Goal: Task Accomplishment & Management: Complete application form

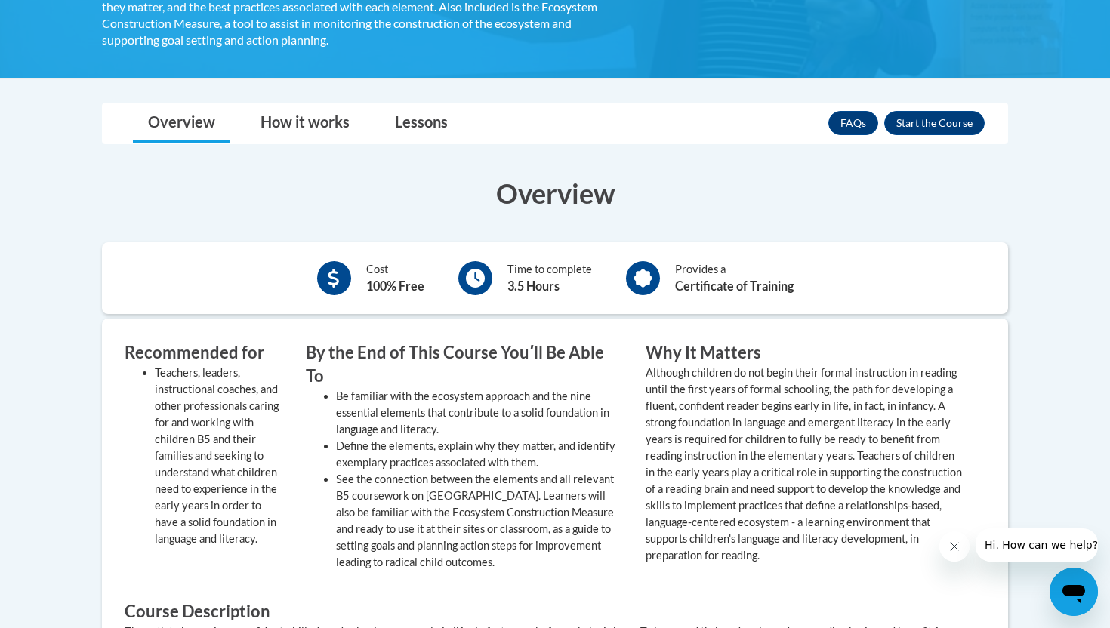
scroll to position [511, 0]
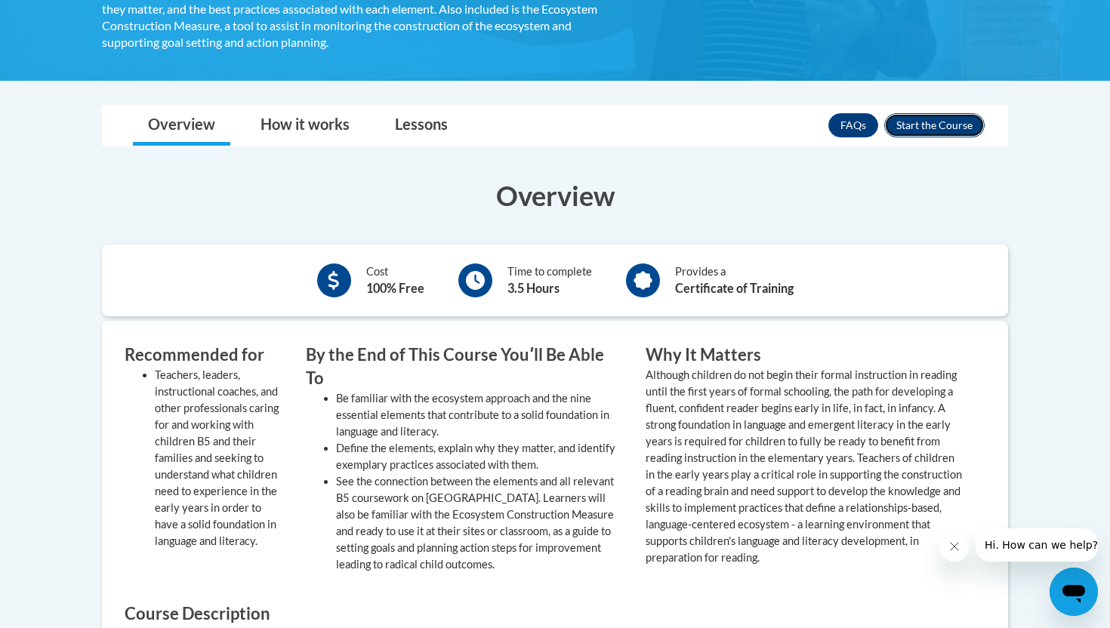
click at [909, 128] on button "Enroll" at bounding box center [934, 125] width 100 height 24
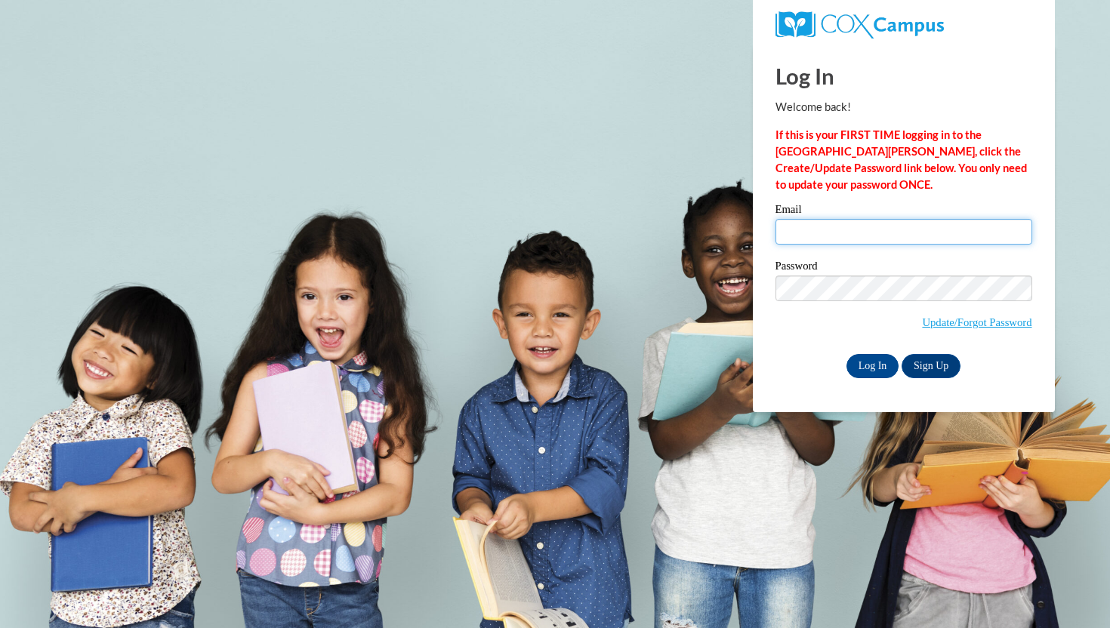
click at [809, 231] on input "Email" at bounding box center [903, 232] width 257 height 26
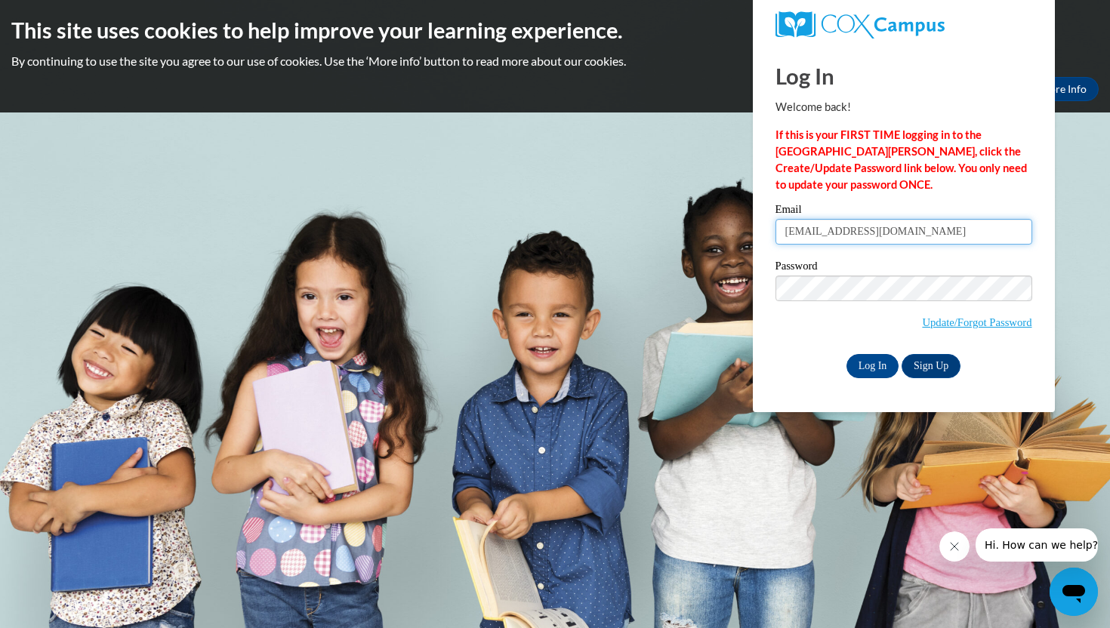
click at [876, 231] on input "emilytjohnson2001@gmail.com" at bounding box center [903, 232] width 257 height 26
type input "emily.jones@sumnerschools.org"
click at [934, 358] on link "Sign Up" at bounding box center [931, 366] width 59 height 24
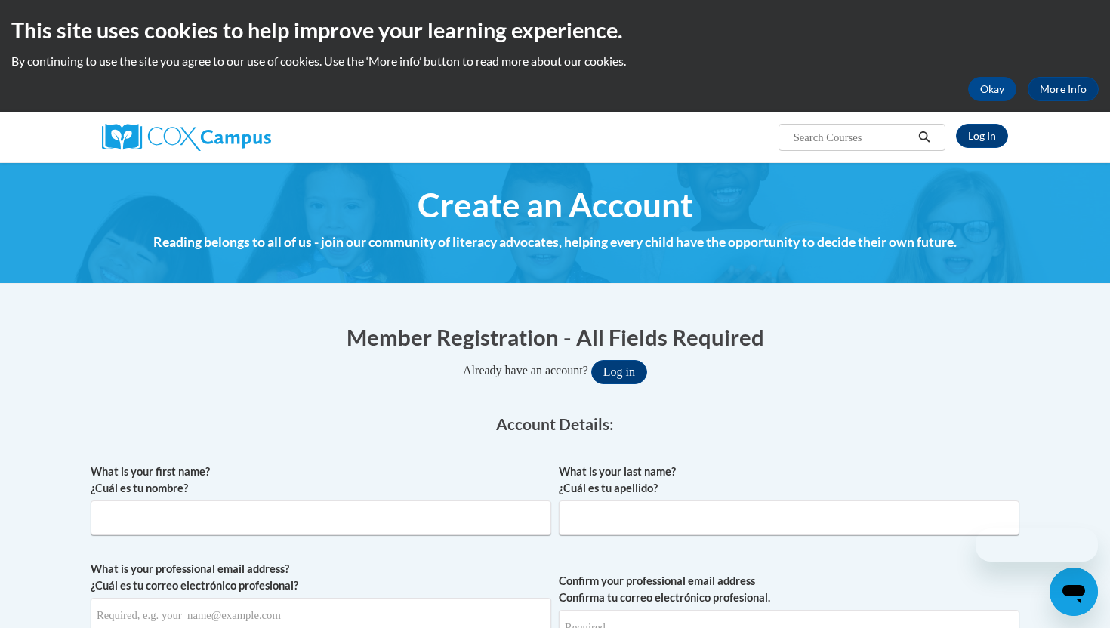
scroll to position [177, 0]
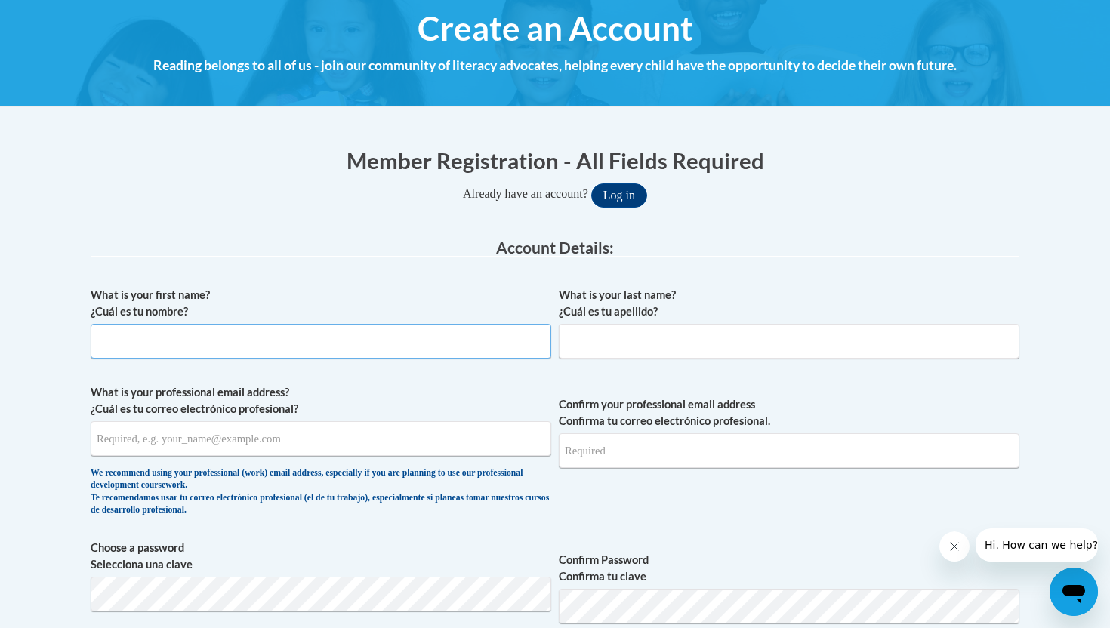
click at [347, 332] on input "What is your first name? ¿Cuál es tu nombre?" at bounding box center [321, 341] width 461 height 35
type input "Emily"
type input "Jones"
type input "[PERSON_NAME][EMAIL_ADDRESS][PERSON_NAME][DOMAIN_NAME]"
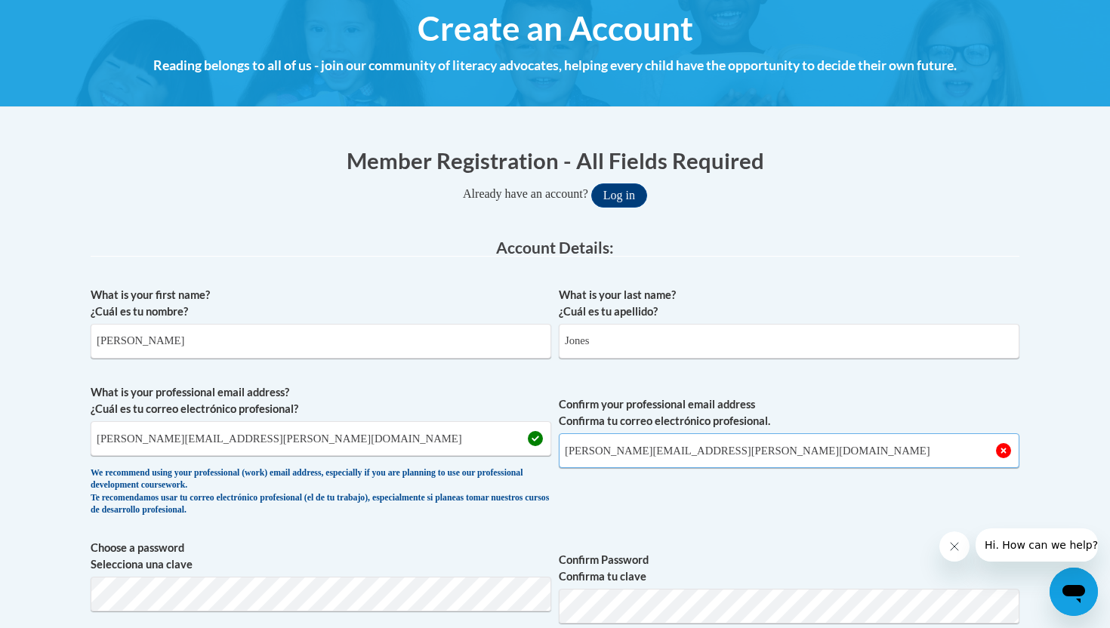
type input "[PERSON_NAME][EMAIL_ADDRESS][PERSON_NAME][DOMAIN_NAME]"
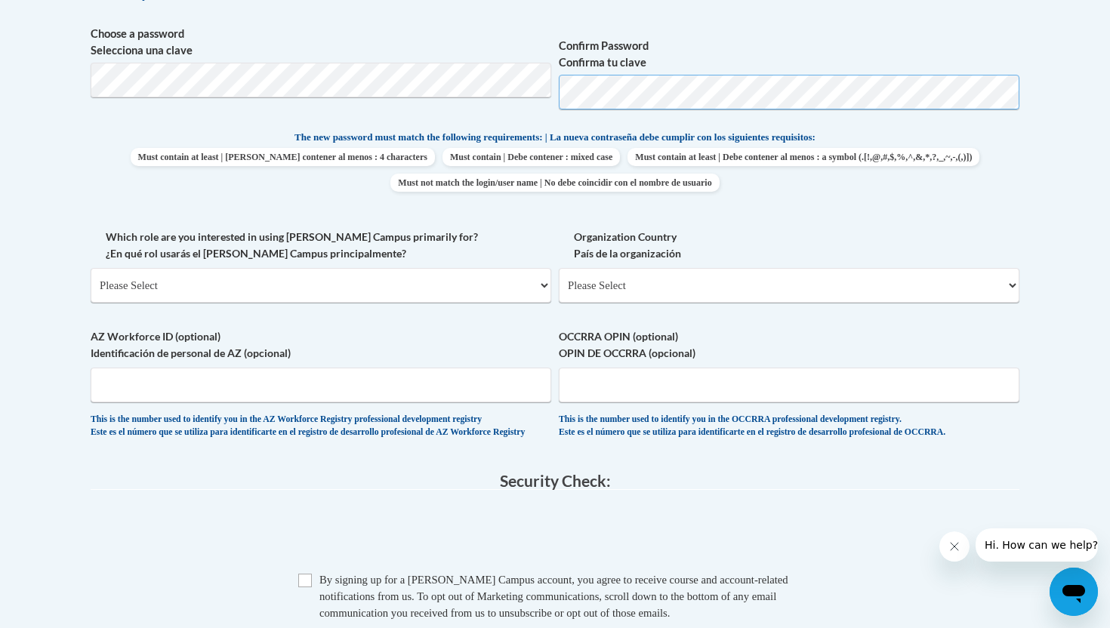
scroll to position [698, 0]
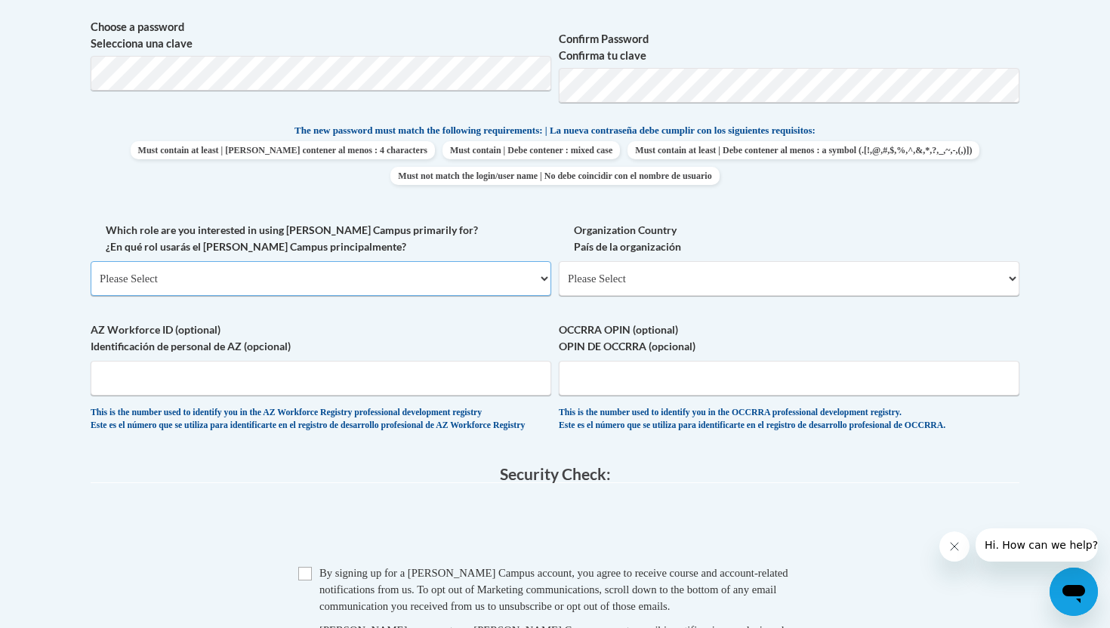
click at [331, 295] on select "Please Select College/University | Colegio/Universidad Community/Nonprofit Part…" at bounding box center [321, 278] width 461 height 35
select select "fbf2d438-af2f-41f8-98f1-81c410e29de3"
click at [91, 261] on select "Please Select College/University | Colegio/Universidad Community/Nonprofit Part…" at bounding box center [321, 278] width 461 height 35
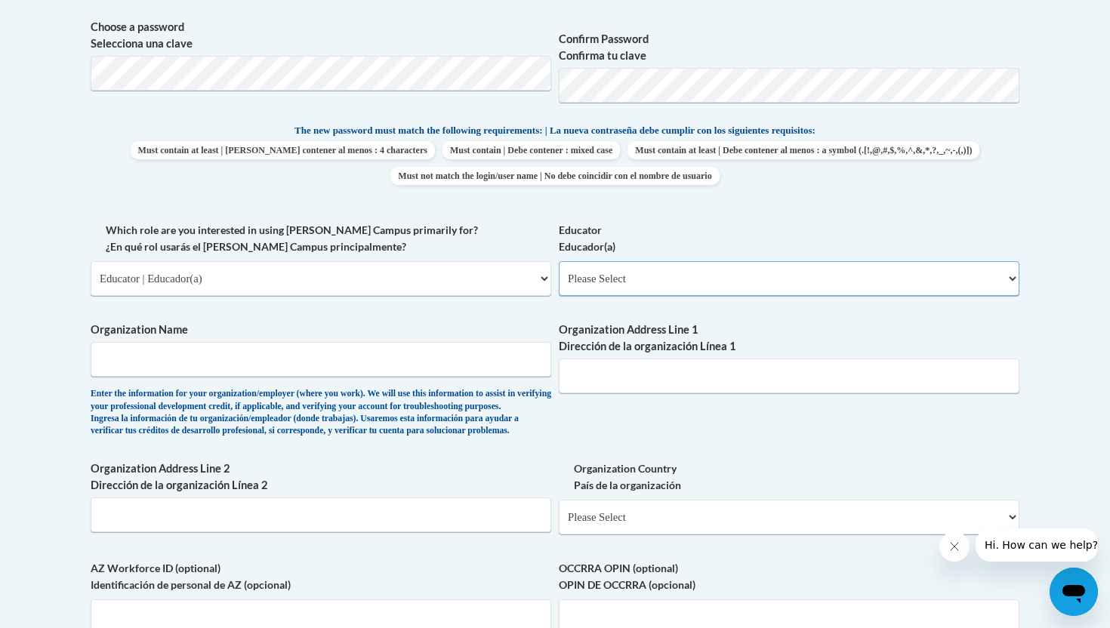
click at [615, 278] on select "Please Select Early Learning/Daycare Teacher/Family Home Care Provider | Maestr…" at bounding box center [789, 278] width 461 height 35
select select "67563ca1-16dc-4830-a7b3-94a34bed3689"
click at [559, 261] on select "Please Select Early Learning/Daycare Teacher/Family Home Care Provider | Maestr…" at bounding box center [789, 278] width 461 height 35
click at [339, 362] on input "Organization Name" at bounding box center [321, 359] width 461 height 35
type input "W"
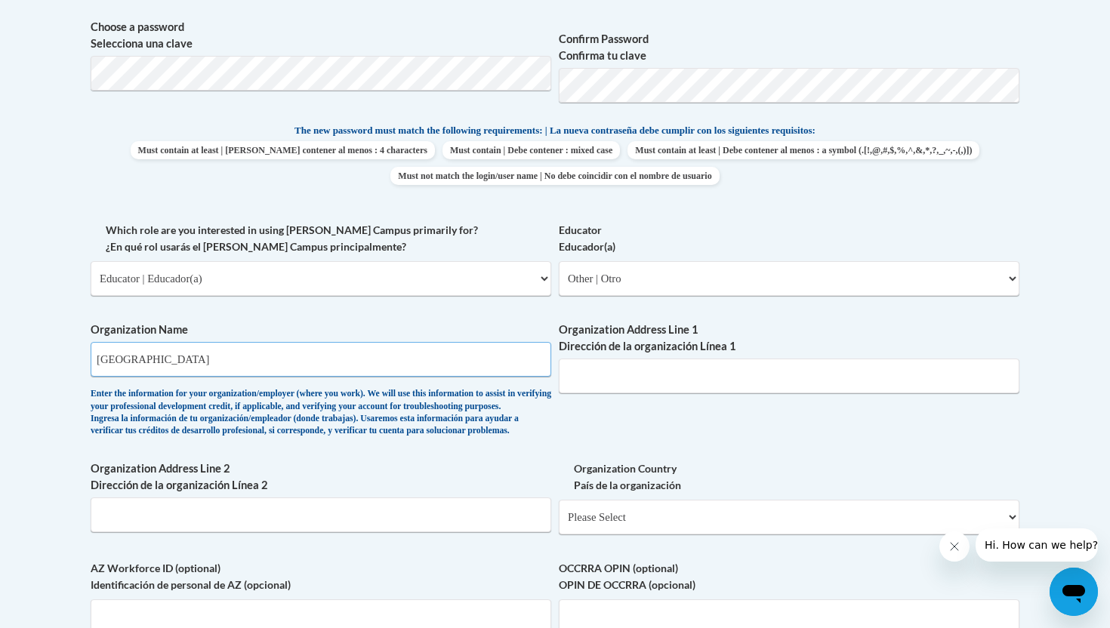
type input "White House High School"
type input "508 Tyree Springs Road"
select select "ad49bcad-a171-4b2e-b99c-48b446064914"
select select
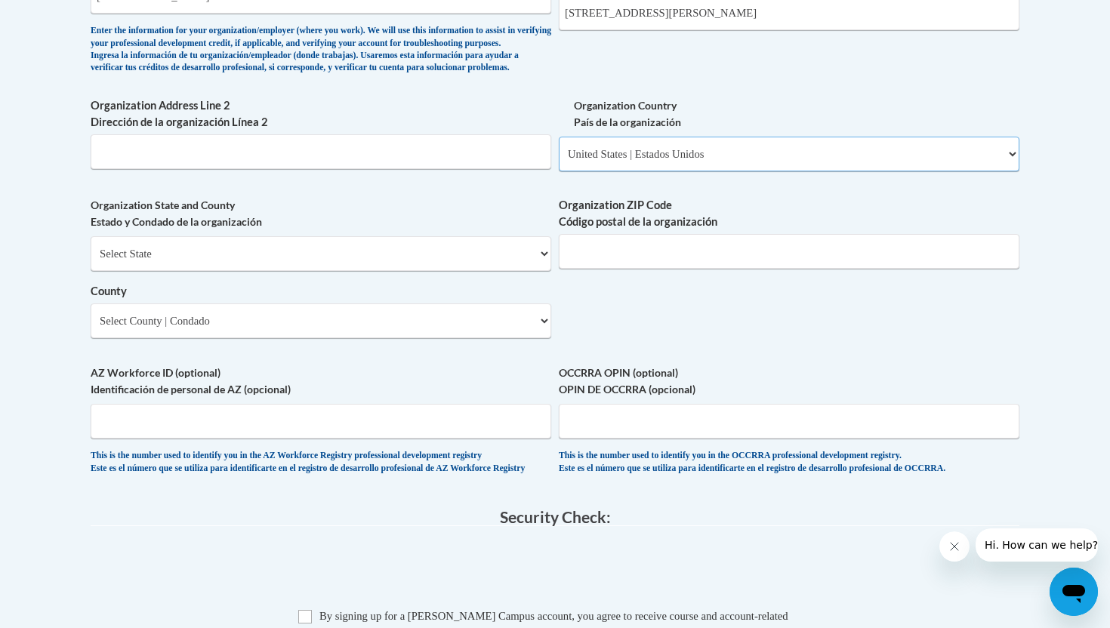
scroll to position [1064, 0]
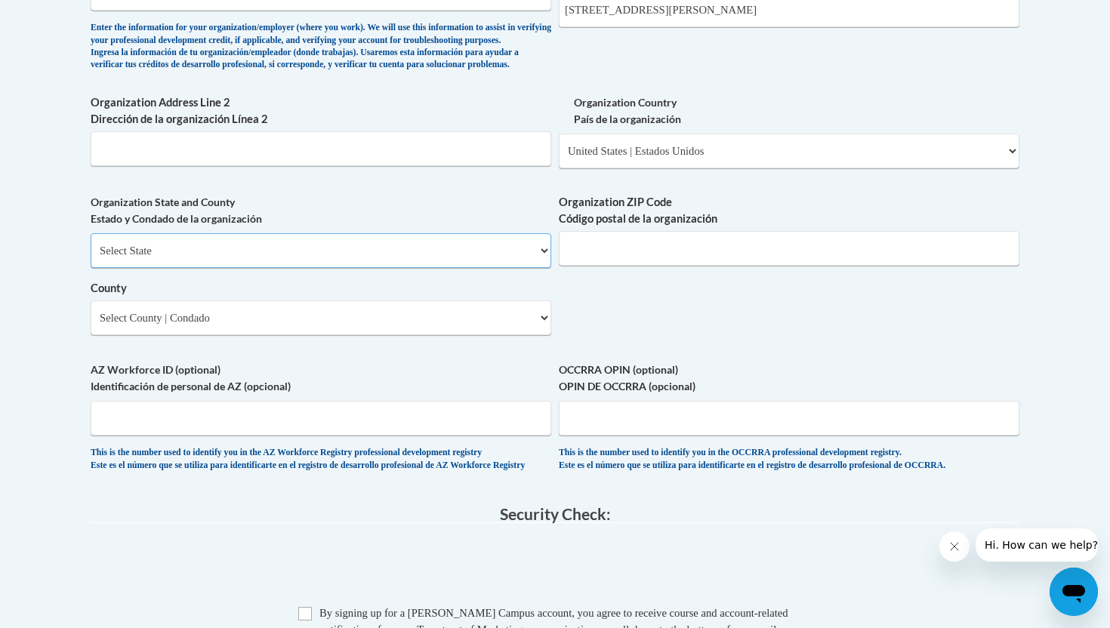
select select "Tennessee"
select select "Sumner"
click at [592, 266] on input "Organization ZIP Code Código postal de la organización" at bounding box center [789, 248] width 461 height 35
type input "37188"
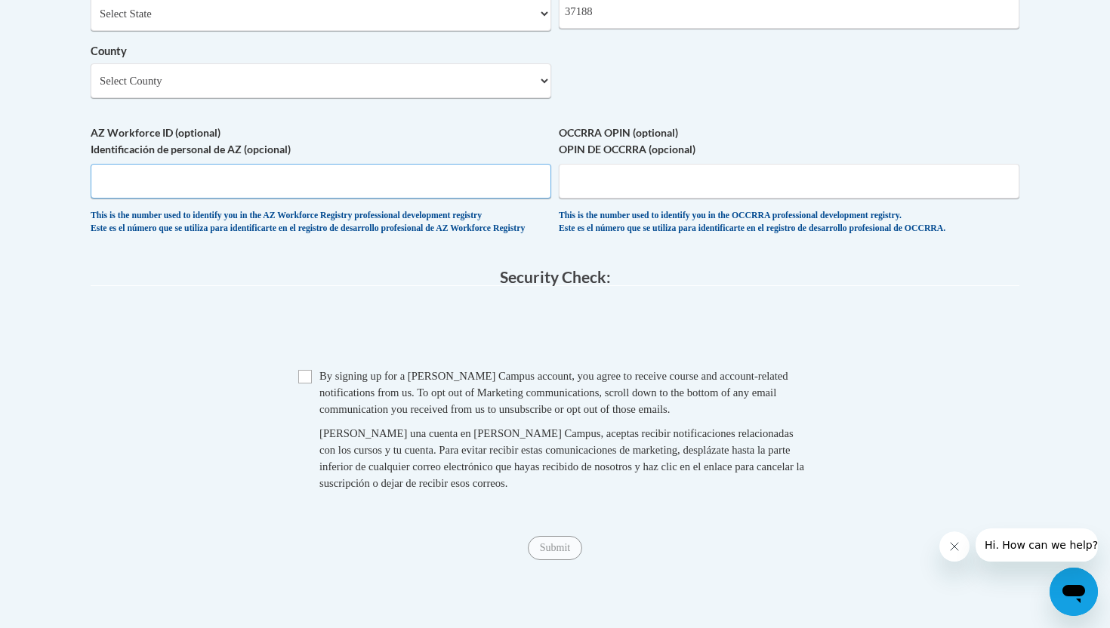
scroll to position [1309, 0]
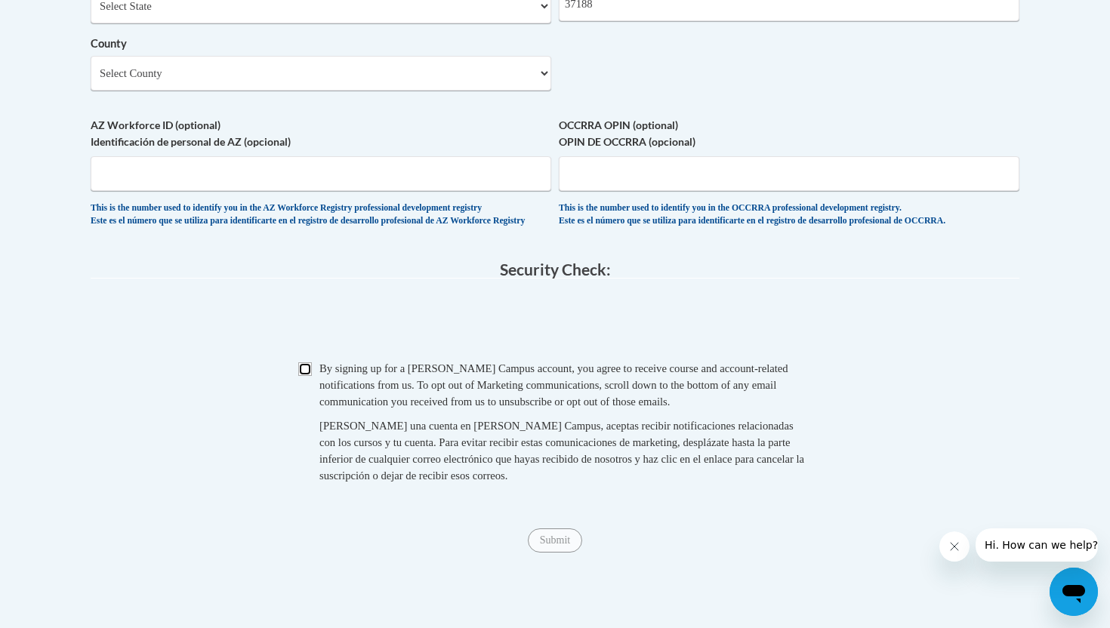
click at [306, 376] on input "Checkbox" at bounding box center [305, 369] width 14 height 14
checkbox input "true"
click at [557, 553] on input "Submit" at bounding box center [555, 541] width 54 height 24
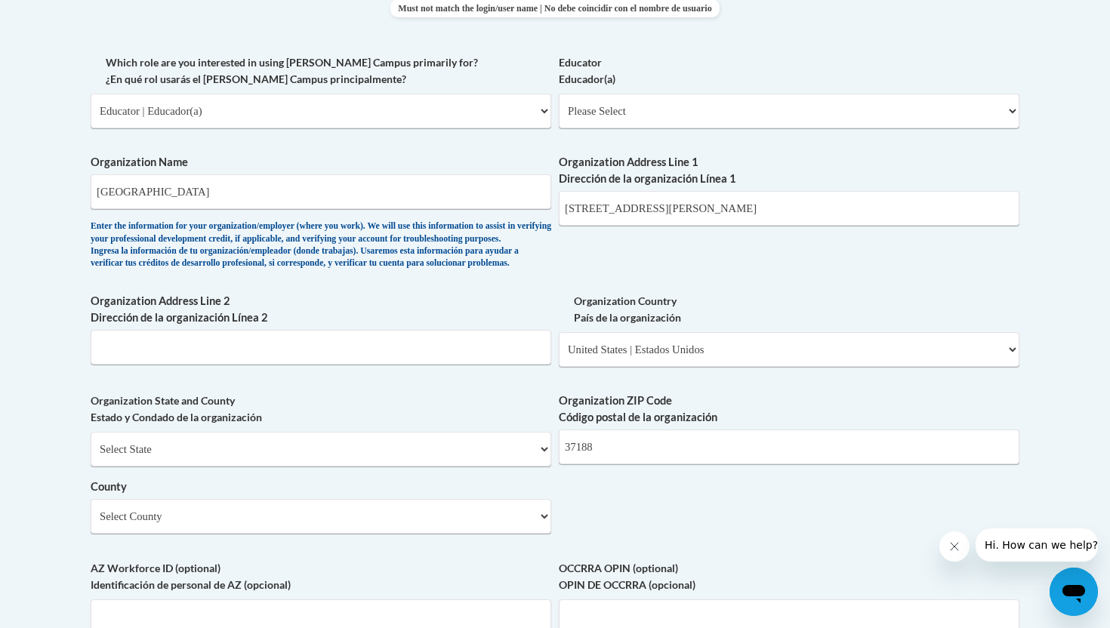
scroll to position [796, 0]
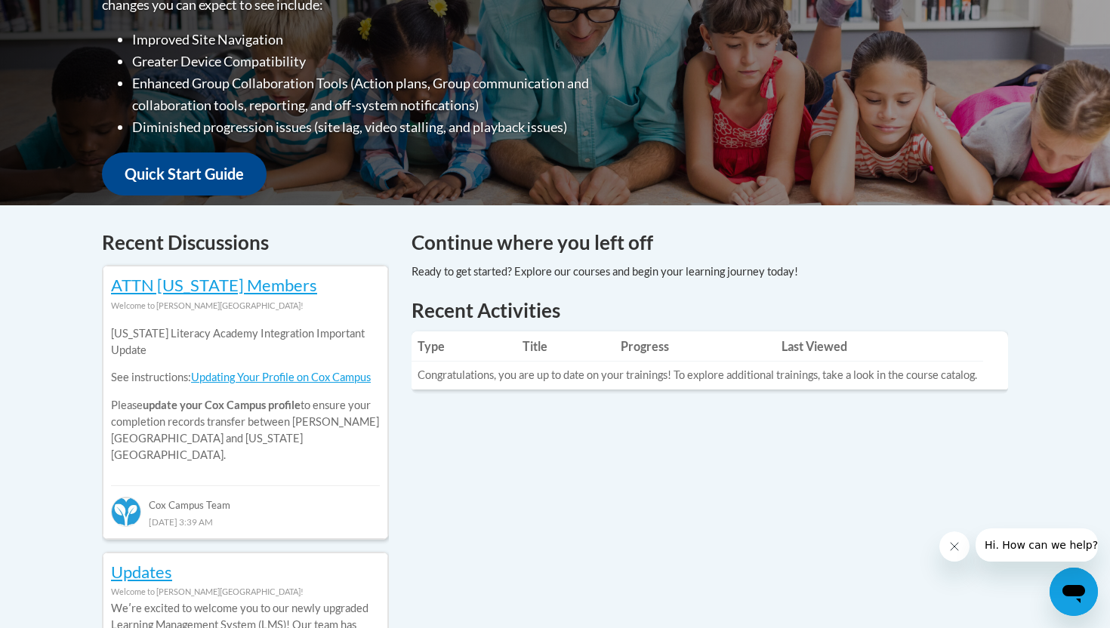
scroll to position [591, 0]
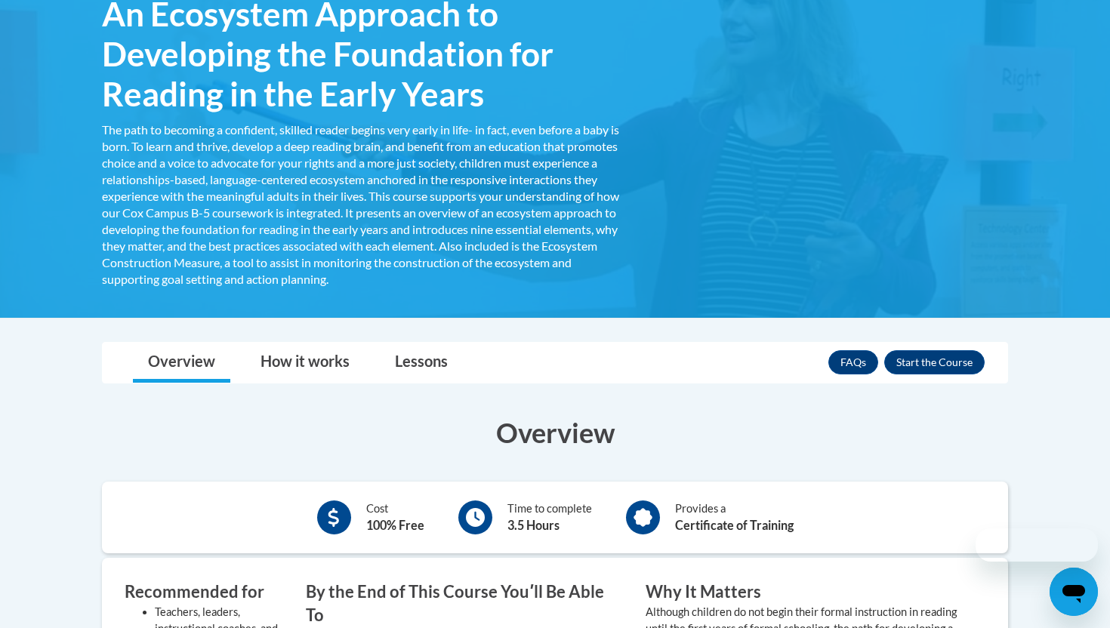
scroll to position [426, 0]
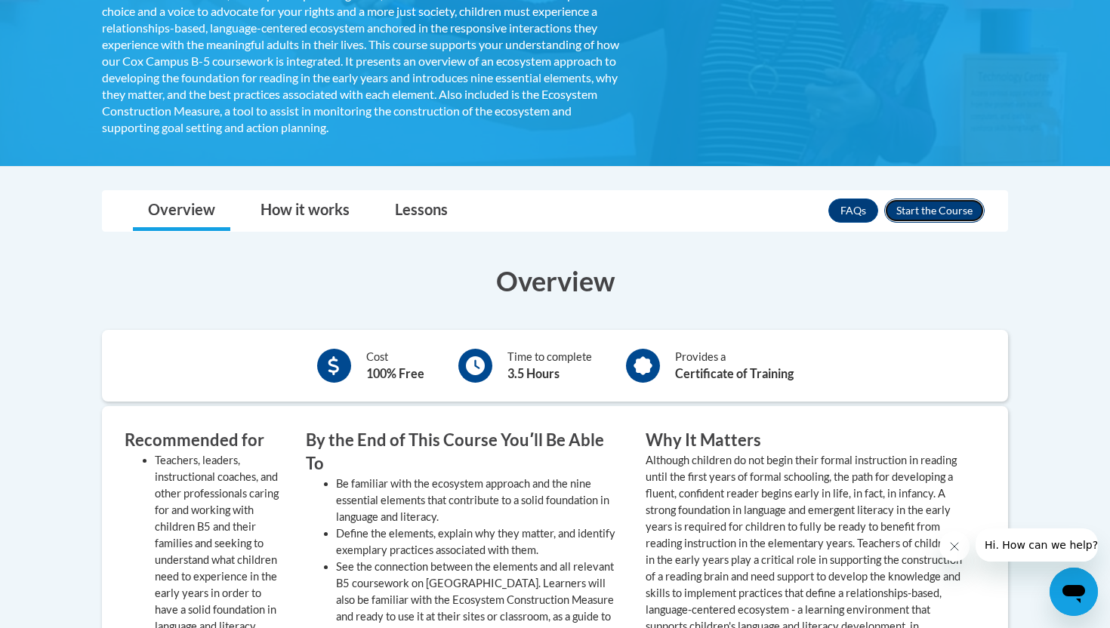
click at [933, 214] on button "Enroll" at bounding box center [934, 211] width 100 height 24
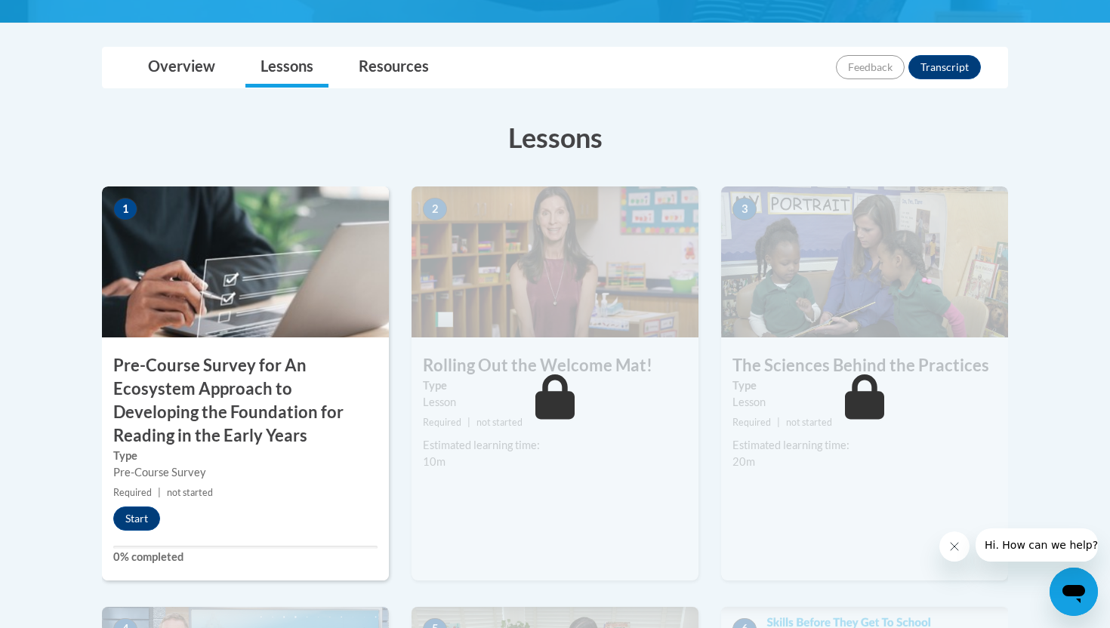
scroll to position [359, 0]
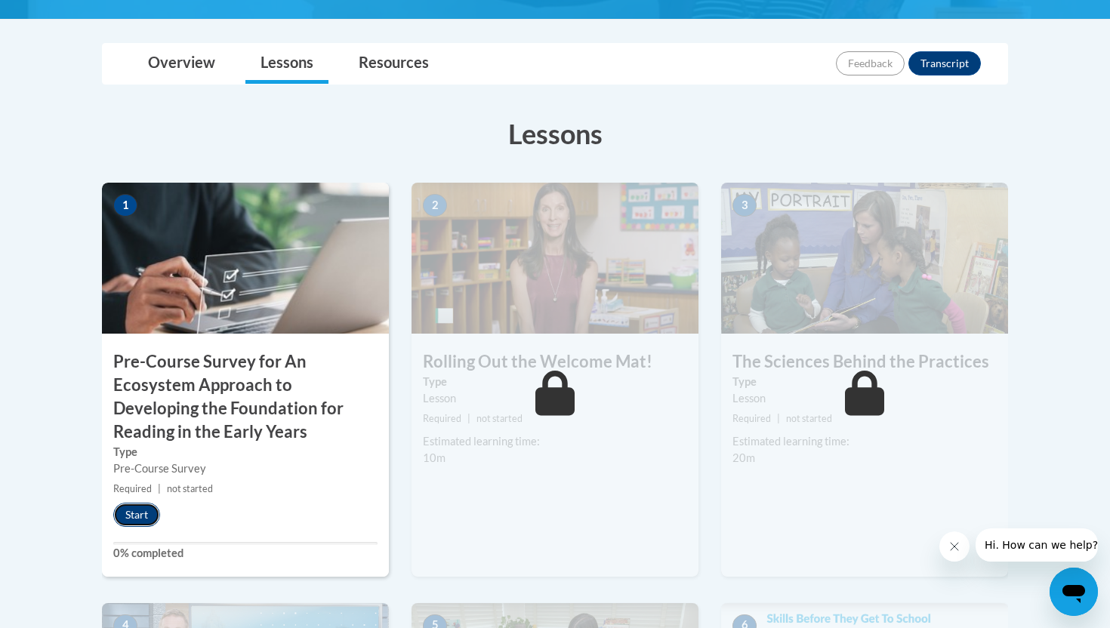
click at [133, 521] on button "Start" at bounding box center [136, 515] width 47 height 24
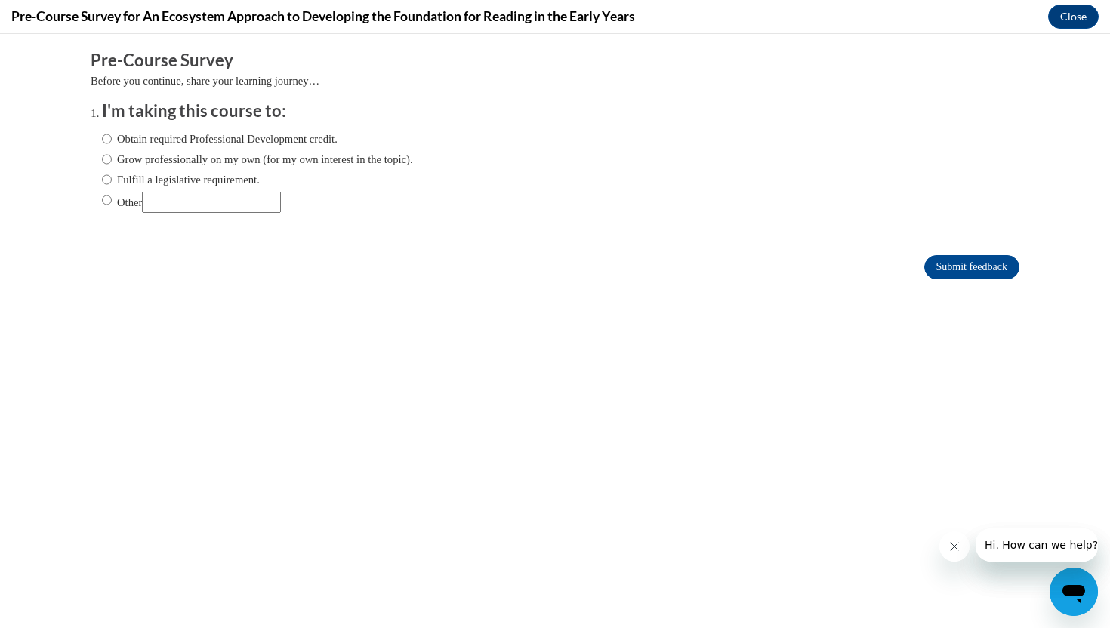
scroll to position [0, 0]
click at [174, 155] on label "Grow professionally on my own (for my own interest in the topic)." at bounding box center [257, 159] width 311 height 17
click at [112, 155] on input "Grow professionally on my own (for my own interest in the topic)." at bounding box center [107, 159] width 10 height 17
radio input "true"
click at [977, 264] on input "Submit feedback" at bounding box center [971, 267] width 95 height 24
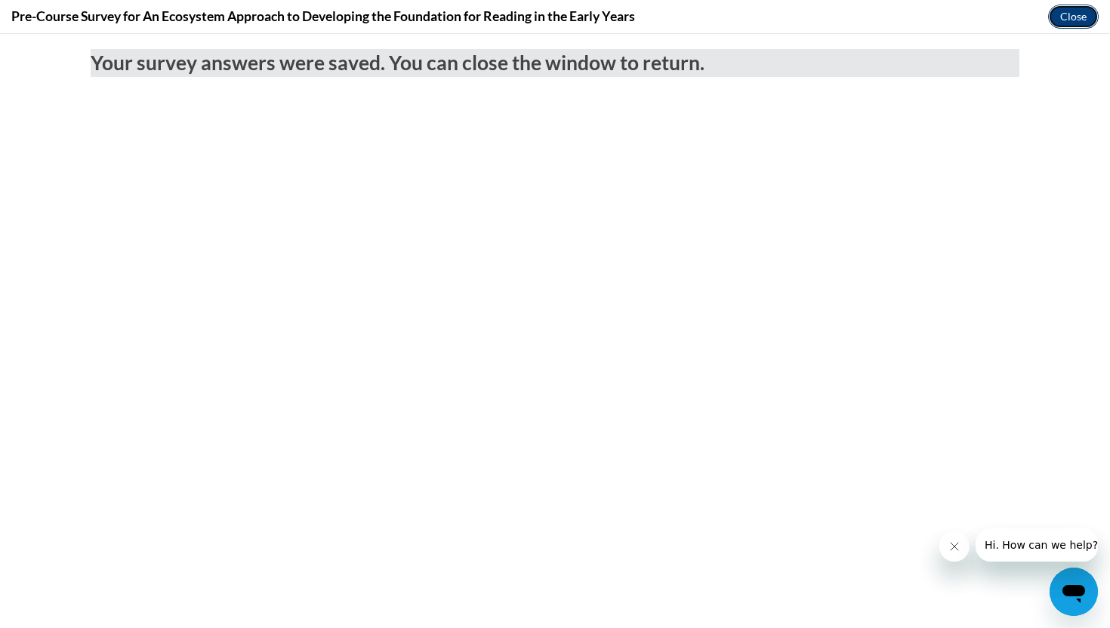
click at [1076, 13] on button "Close" at bounding box center [1073, 17] width 51 height 24
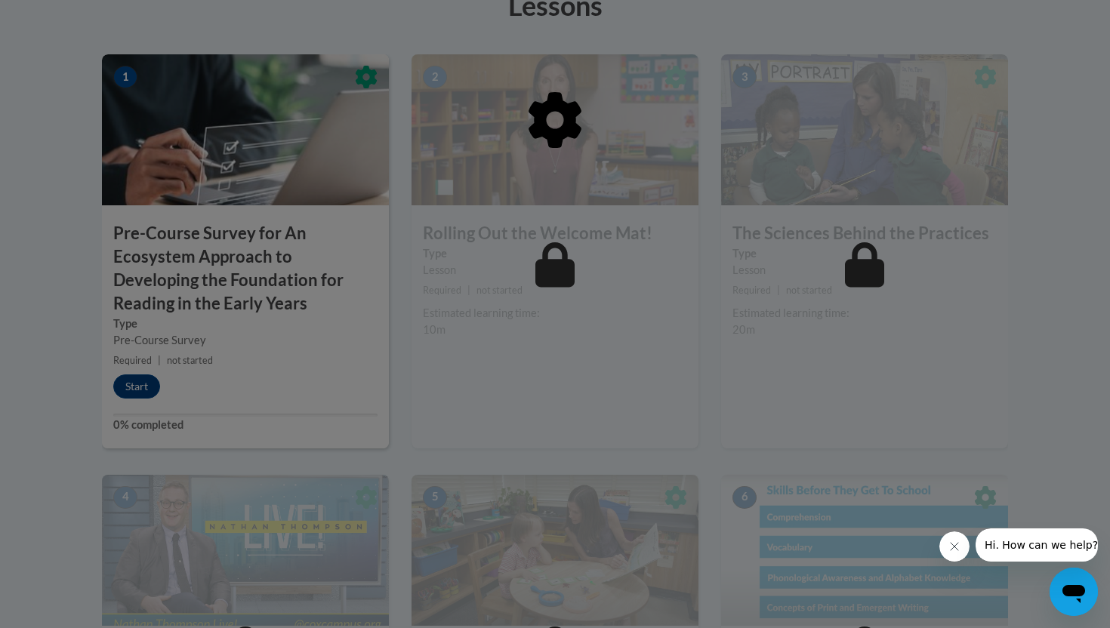
scroll to position [503, 0]
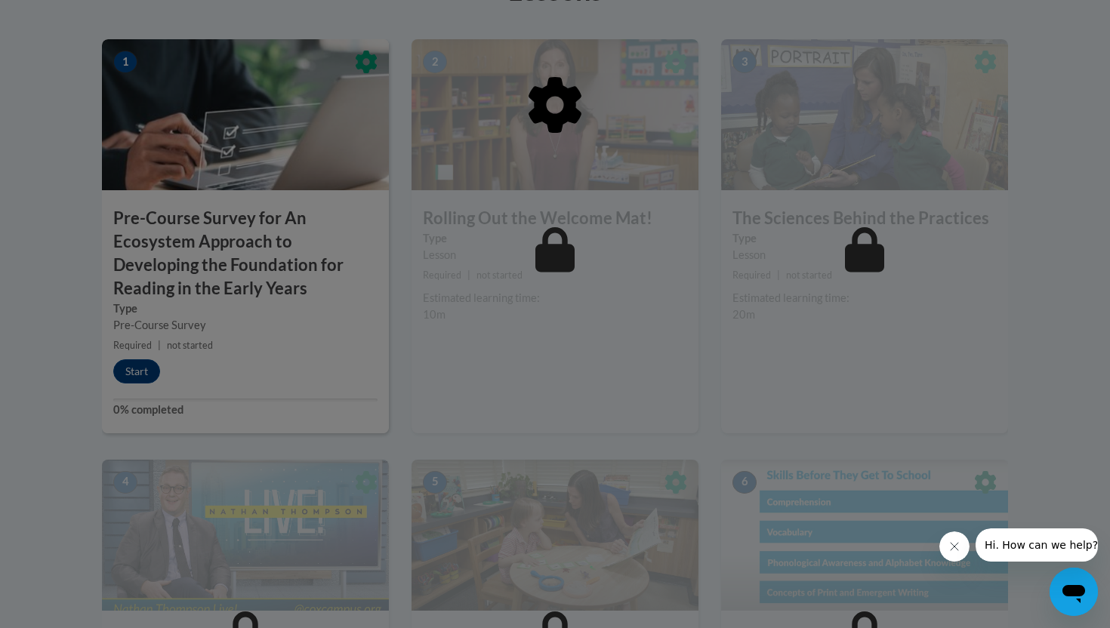
click at [952, 546] on icon "Close message from company" at bounding box center [954, 547] width 12 height 12
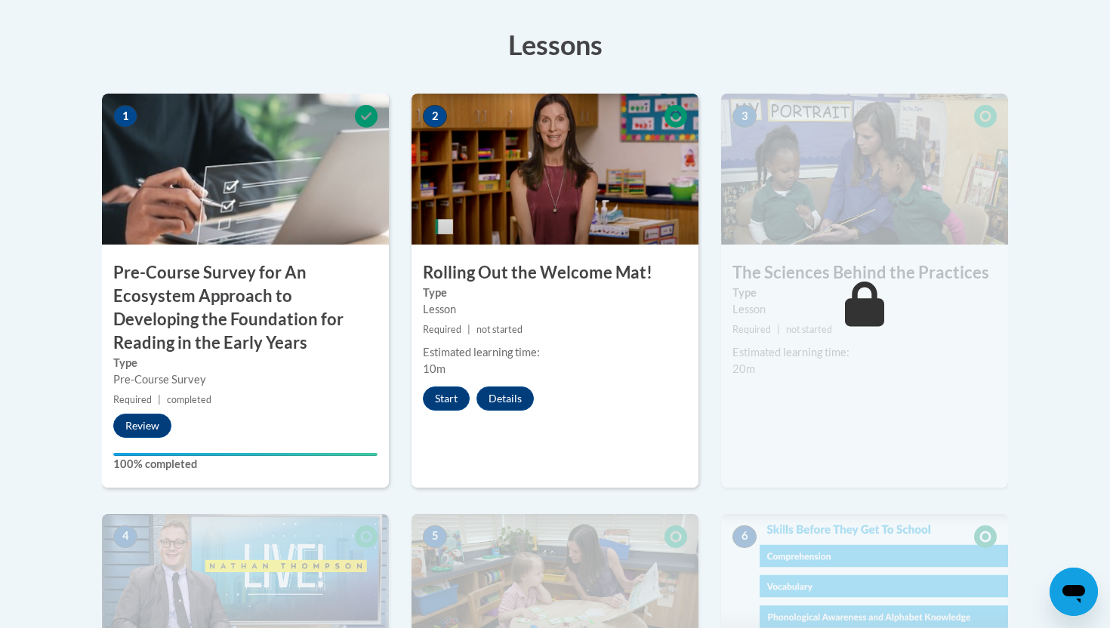
scroll to position [465, 0]
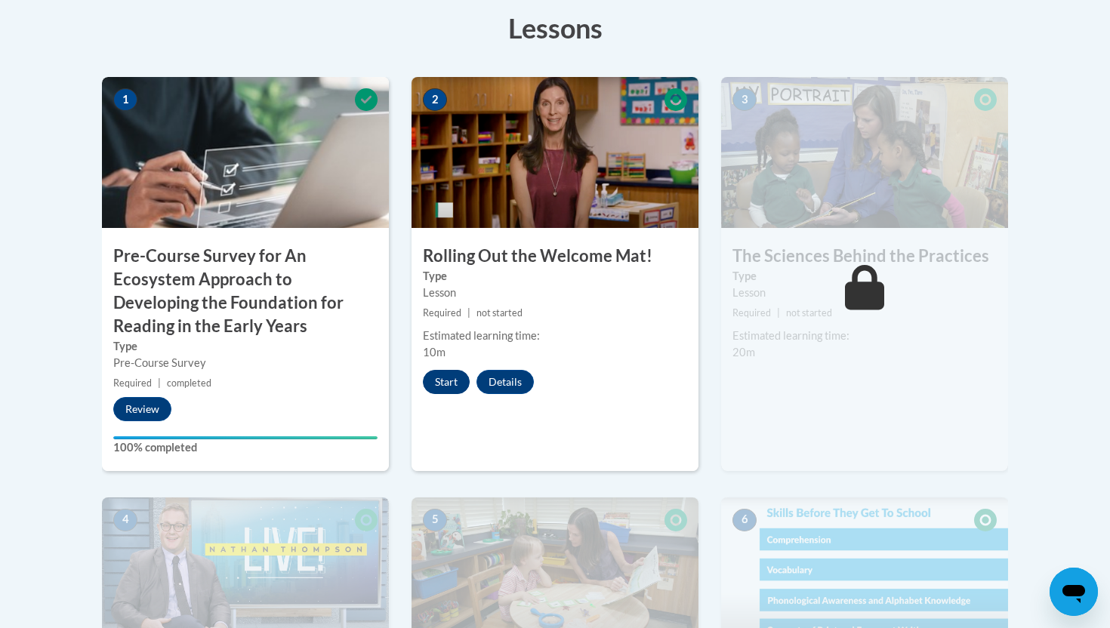
click at [457, 387] on button "Start" at bounding box center [446, 382] width 47 height 24
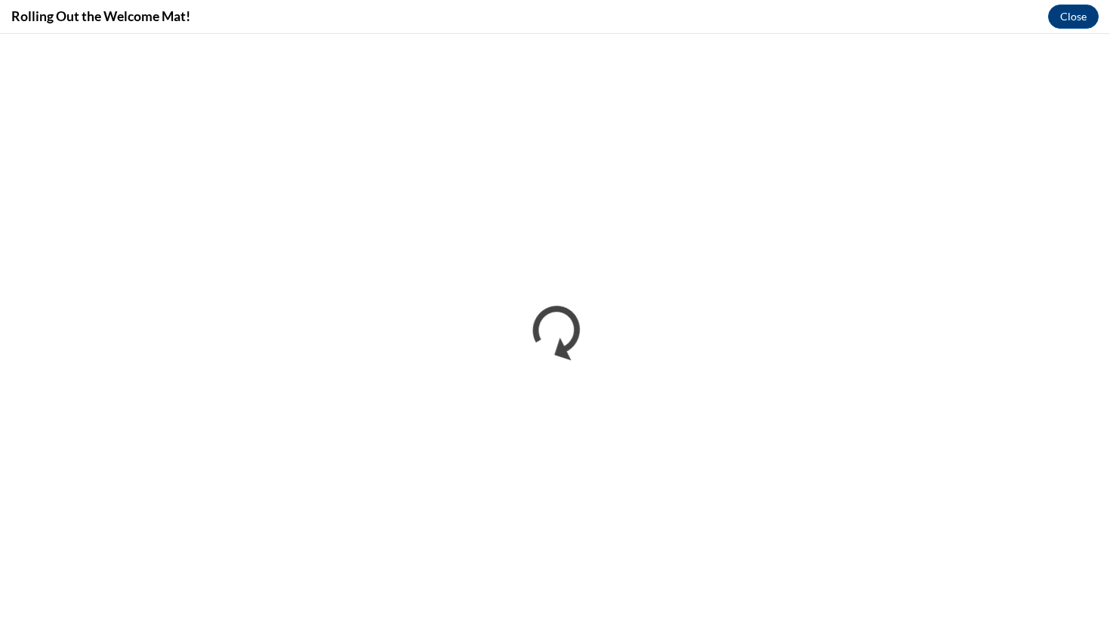
scroll to position [0, 0]
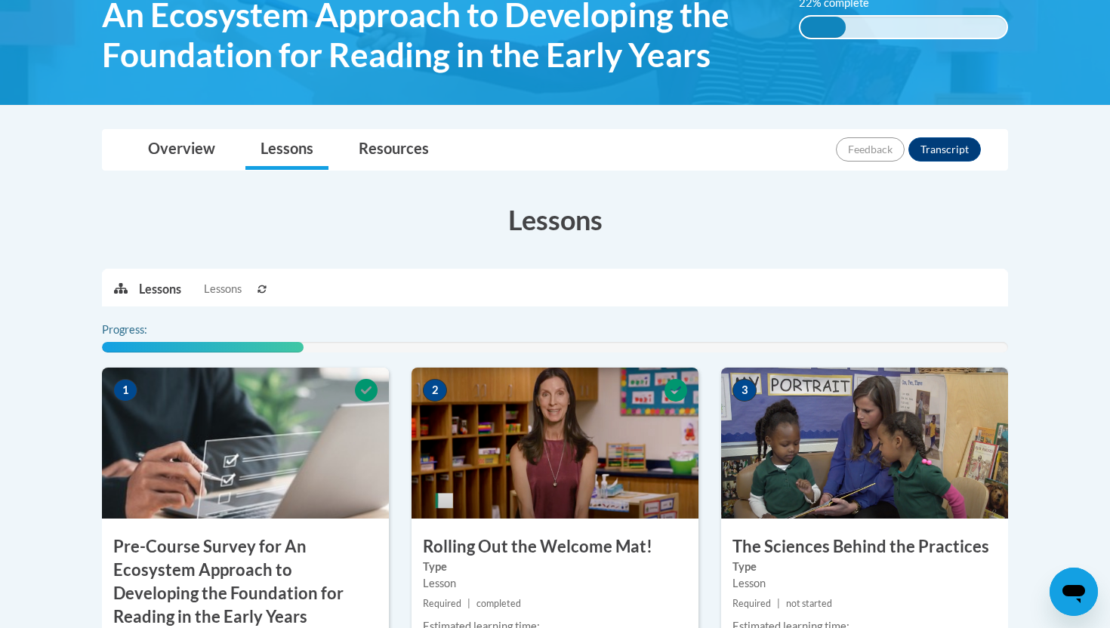
scroll to position [568, 0]
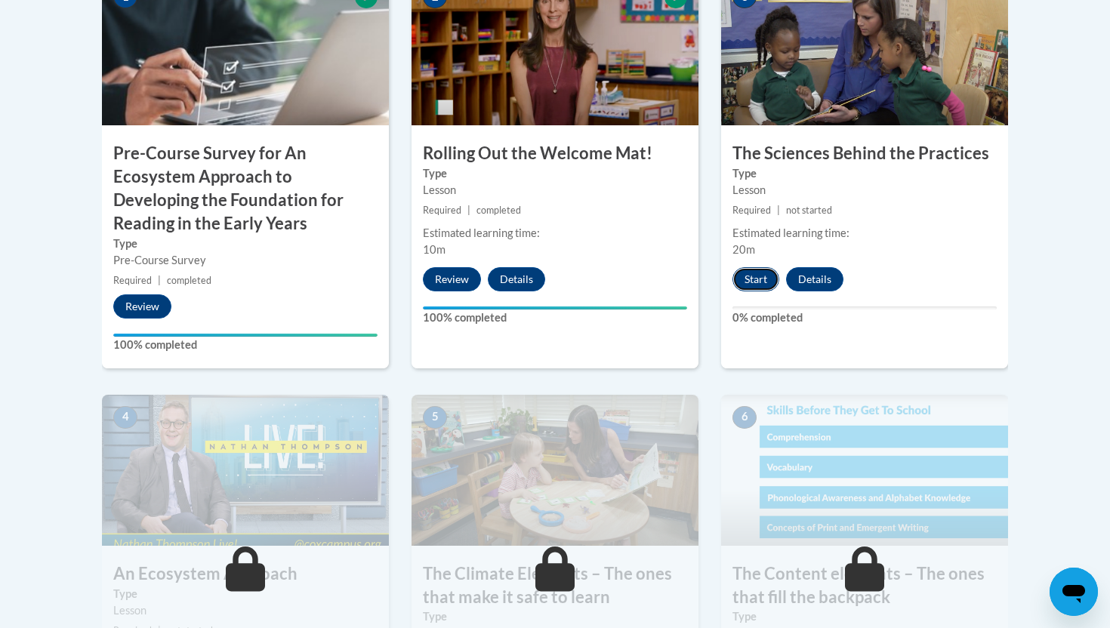
click at [757, 274] on button "Start" at bounding box center [755, 279] width 47 height 24
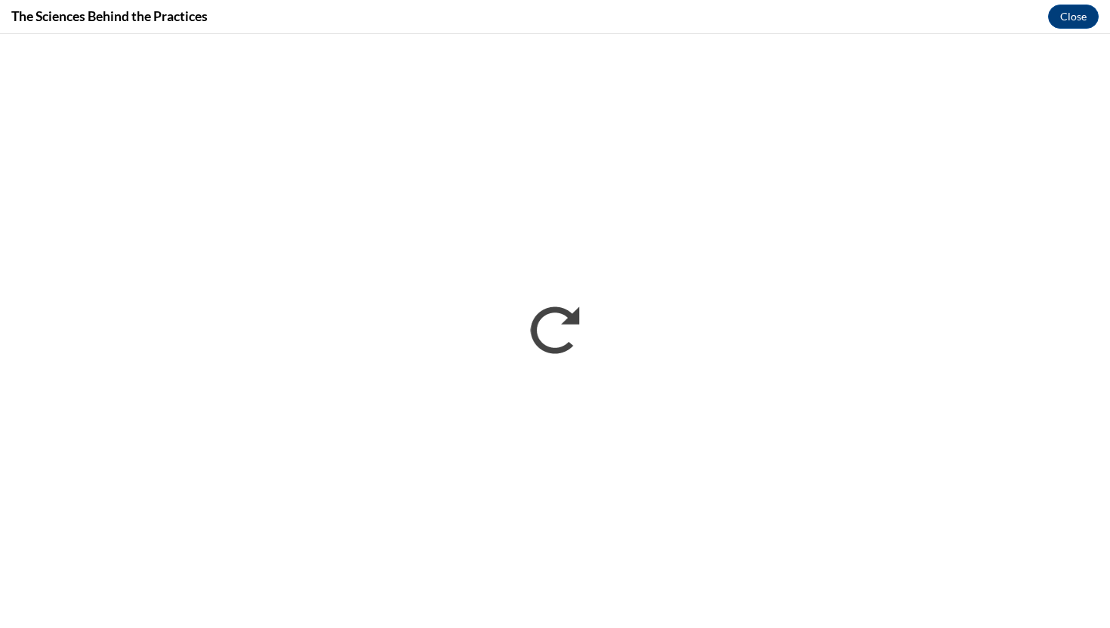
scroll to position [0, 0]
